Goal: Task Accomplishment & Management: Complete application form

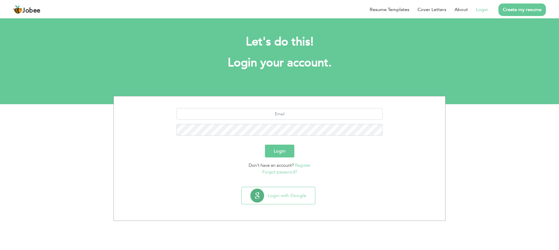
click at [228, 158] on form "Login Don't have an account? Register Forgot password?" at bounding box center [279, 141] width 322 height 67
click at [271, 118] on input "text" at bounding box center [279, 114] width 206 height 12
type input "ali.raza.buo65@gmail.com"
click at [265, 145] on button "Login" at bounding box center [279, 151] width 29 height 13
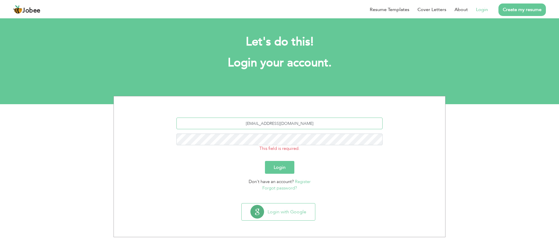
click at [309, 121] on input "ali.raza.buo65@gmail.com" at bounding box center [279, 124] width 206 height 12
click at [290, 173] on button "Login" at bounding box center [279, 167] width 29 height 13
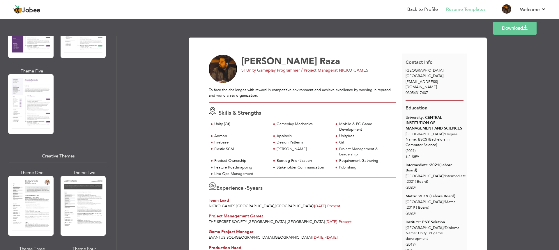
scroll to position [728, 0]
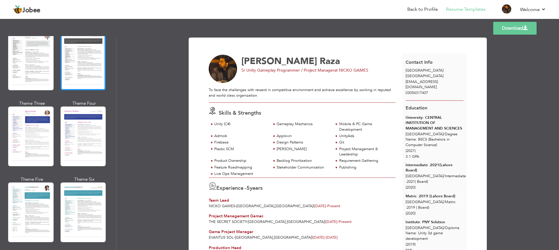
click at [91, 50] on div at bounding box center [83, 61] width 45 height 60
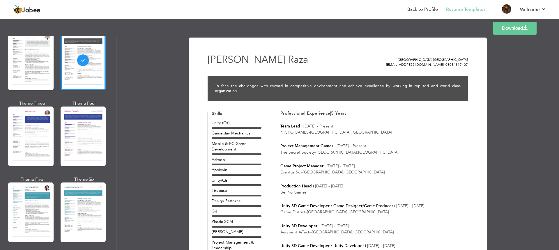
click at [493, 24] on link "Download" at bounding box center [514, 28] width 43 height 13
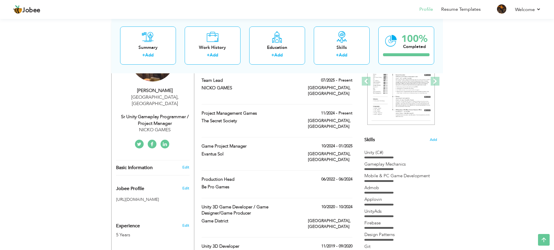
click at [155, 114] on div "Sr Unity Gameplay Programmer / Project Manager" at bounding box center [155, 120] width 78 height 13
type input "[PERSON_NAME]"
type input "Raza"
type input "03054317407"
select select "number:166"
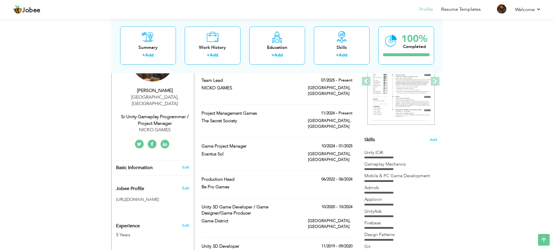
type input "[GEOGRAPHIC_DATA]"
select select "number:7"
type input "NICKO GAMES"
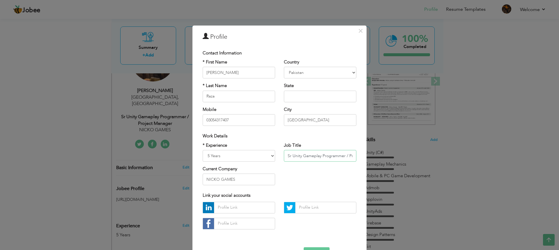
click at [325, 155] on input "Sr Unity Gameplay Programmer / Project Manager" at bounding box center [320, 156] width 72 height 12
type input "Sr Unity Gameplay Programmer / Project Manager/Product Manager"
click at [323, 187] on div "* Experience Entry Level Less than 1 Year 1 Year 2 Years 3 Years 4 Years 5 Year…" at bounding box center [279, 165] width 162 height 47
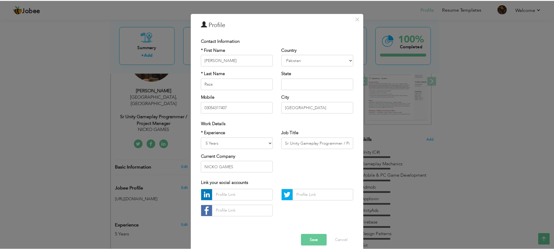
scroll to position [19, 0]
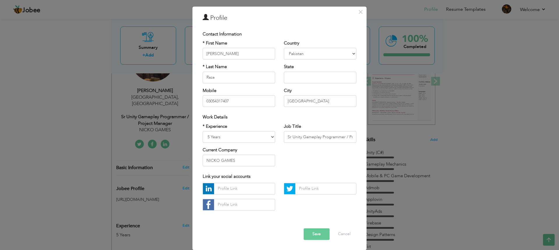
click at [313, 230] on button "Save" at bounding box center [317, 234] width 26 height 12
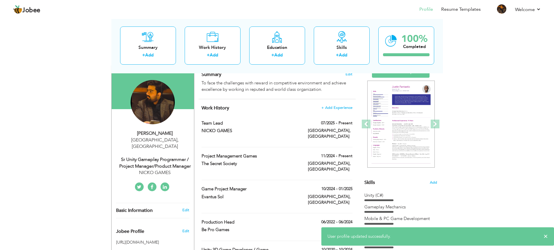
scroll to position [0, 0]
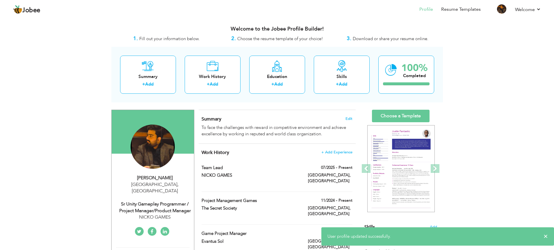
drag, startPoint x: 490, startPoint y: 170, endPoint x: 486, endPoint y: 130, distance: 40.6
click at [455, 7] on link "Resume Templates" at bounding box center [461, 9] width 40 height 7
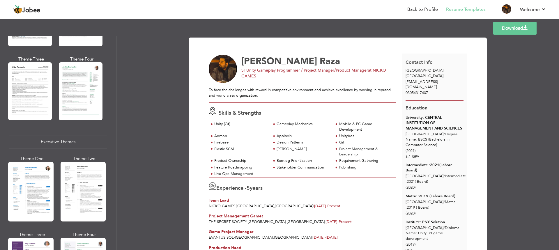
scroll to position [262, 0]
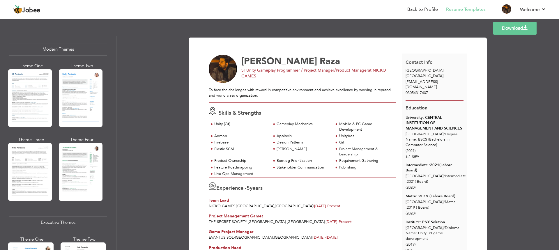
click at [25, 121] on div at bounding box center [30, 98] width 44 height 58
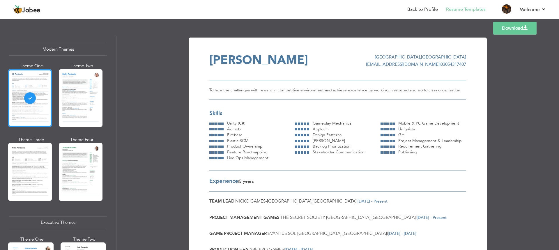
click at [510, 33] on link "Download" at bounding box center [514, 28] width 43 height 13
